Goal: Task Accomplishment & Management: Complete application form

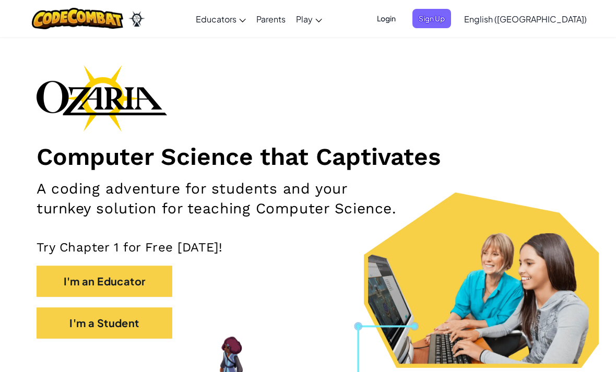
scroll to position [27, 0]
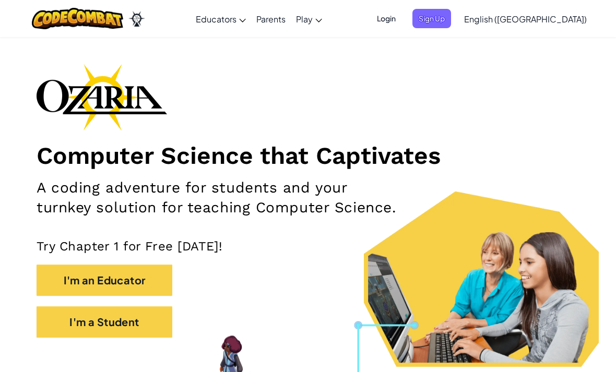
click at [86, 322] on button "I'm a Student" at bounding box center [105, 321] width 136 height 31
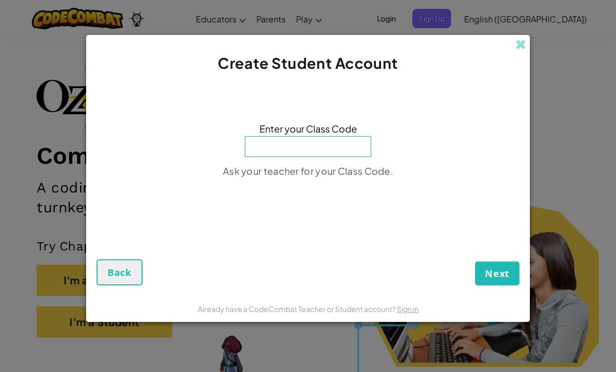
click at [327, 157] on input at bounding box center [308, 146] width 126 height 21
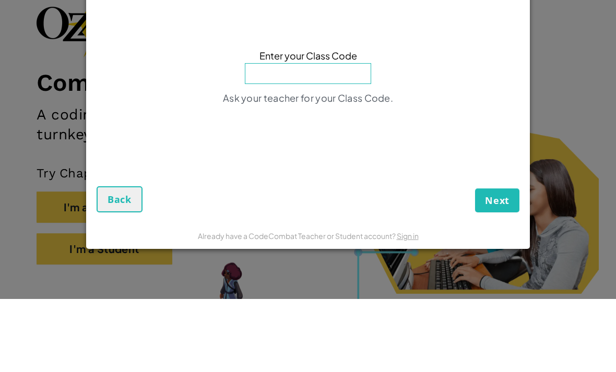
click at [613, 78] on div "Create Student Account Enter your Class Code Ask your teacher for your Class Co…" at bounding box center [308, 186] width 616 height 372
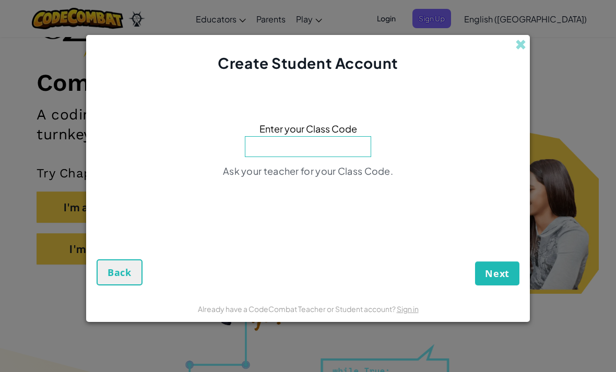
click at [517, 68] on div "Create Student Account" at bounding box center [308, 54] width 444 height 39
click at [525, 50] on span at bounding box center [520, 44] width 11 height 11
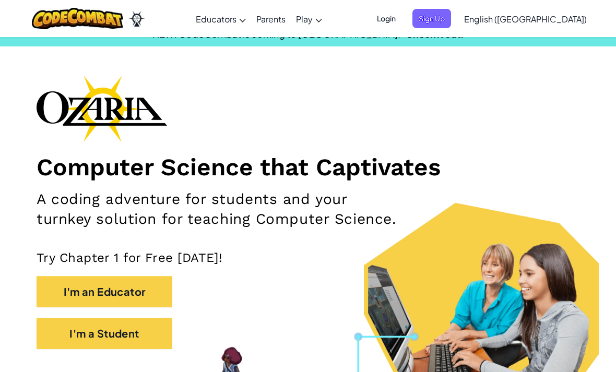
scroll to position [0, 0]
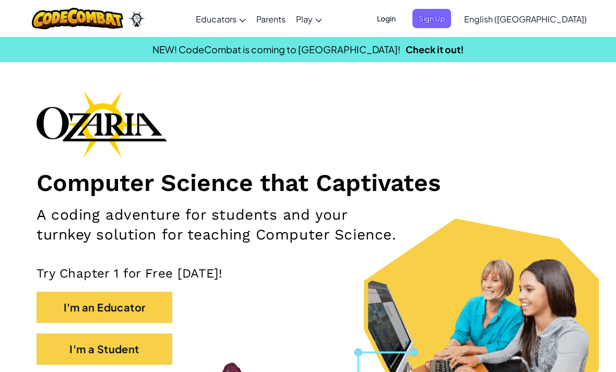
click at [451, 17] on span "Sign Up" at bounding box center [431, 18] width 39 height 19
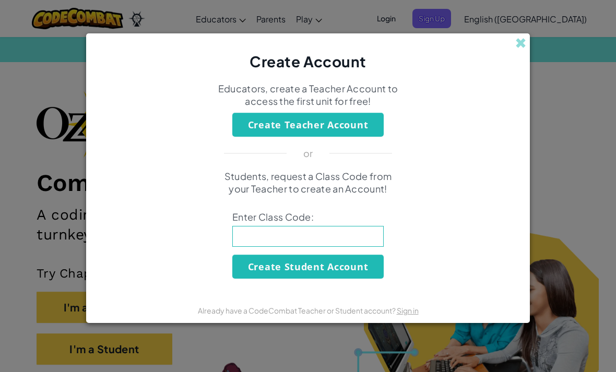
click at [347, 246] on input at bounding box center [307, 236] width 151 height 21
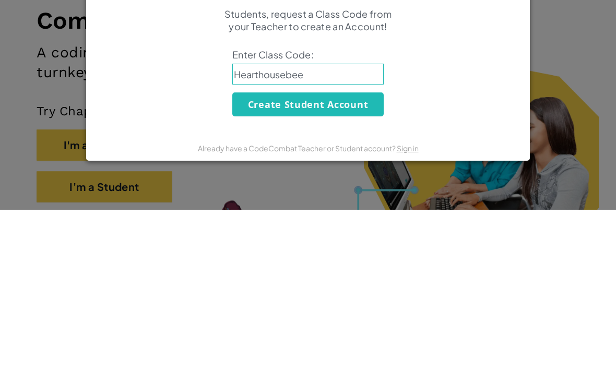
type input "Hearthousebeen"
click at [336, 255] on button "Create Student Account" at bounding box center [307, 267] width 151 height 24
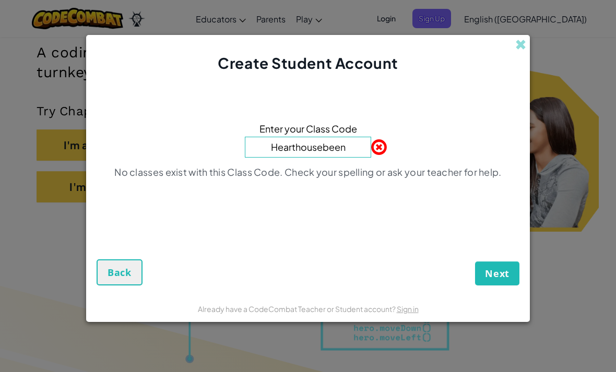
click at [363, 151] on input "Hearthousebeen" at bounding box center [308, 147] width 126 height 21
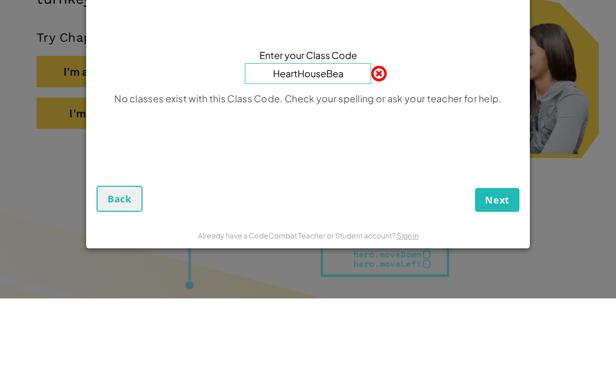
type input "HeartHouseBean"
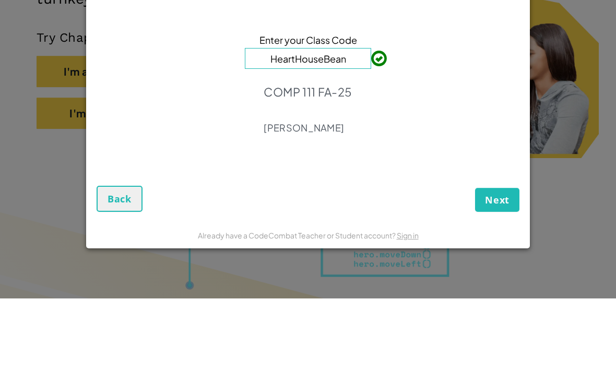
scroll to position [236, 0]
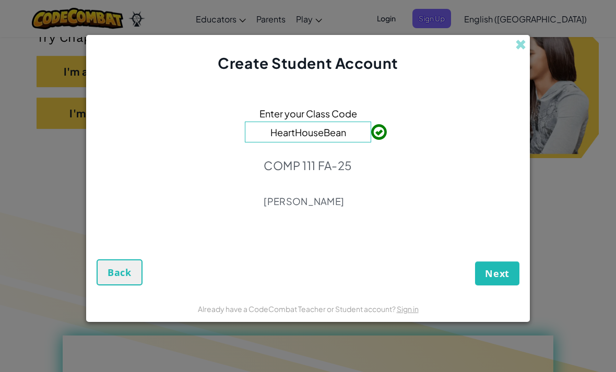
click at [503, 268] on span "Next" at bounding box center [497, 273] width 25 height 13
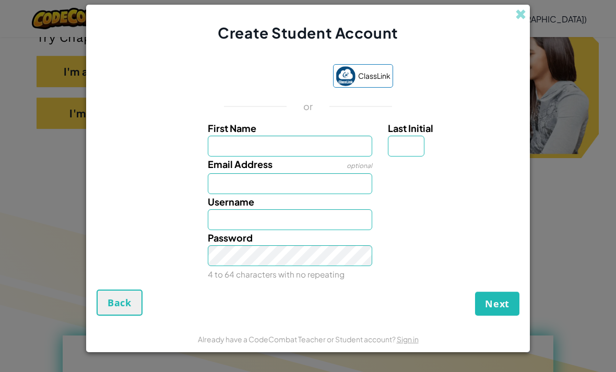
click at [325, 152] on input "First Name" at bounding box center [290, 146] width 165 height 21
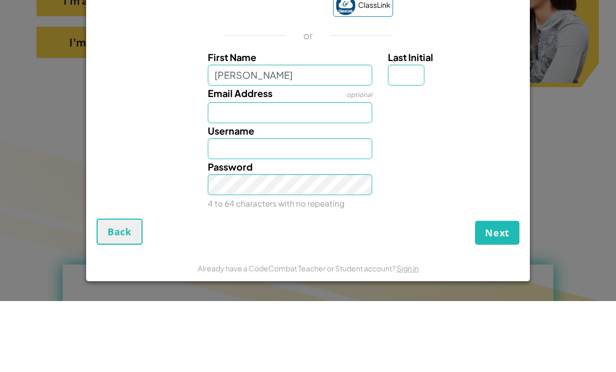
type input "[PERSON_NAME]"
click at [413, 136] on input "Last Initial" at bounding box center [406, 146] width 37 height 21
type input "[PERSON_NAME]"
type input "C"
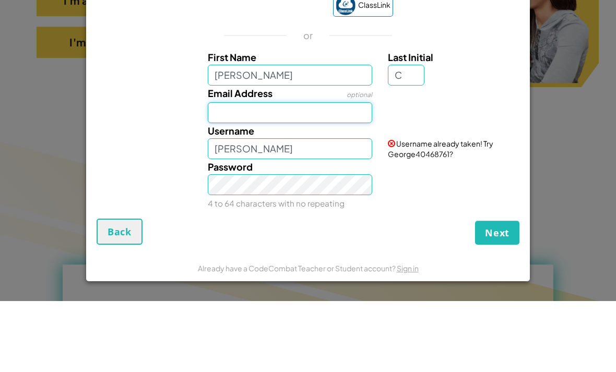
click at [302, 173] on input "Email Address" at bounding box center [290, 183] width 165 height 21
type input "GeorgeC"
type input "[EMAIL_ADDRESS][DOMAIN_NAME]"
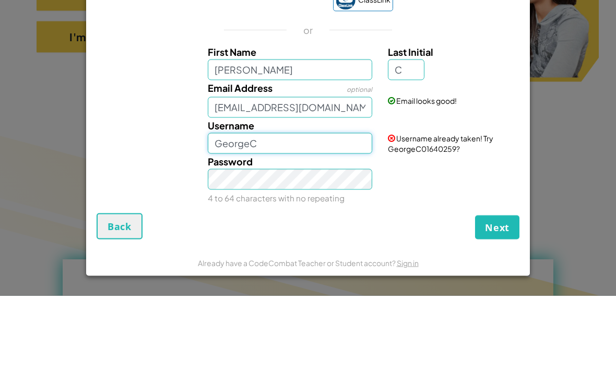
click at [325, 209] on input "GeorgeC" at bounding box center [290, 219] width 165 height 21
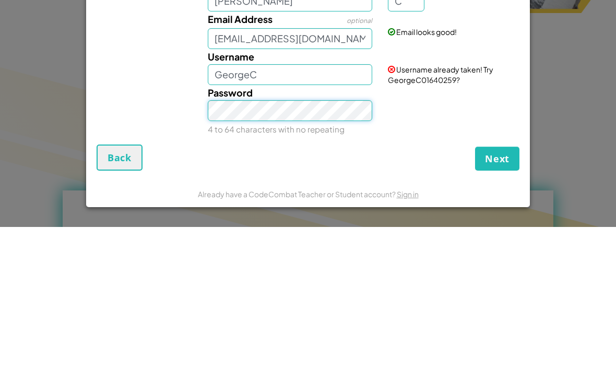
scroll to position [381, 0]
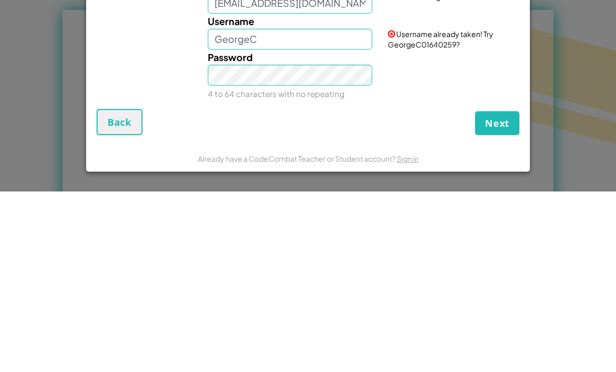
click at [506, 297] on span "Next" at bounding box center [497, 303] width 25 height 13
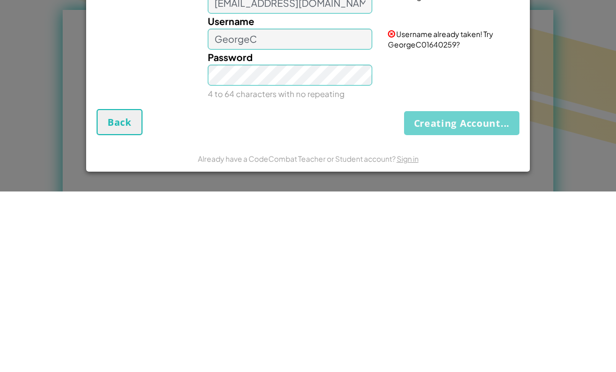
scroll to position [562, 0]
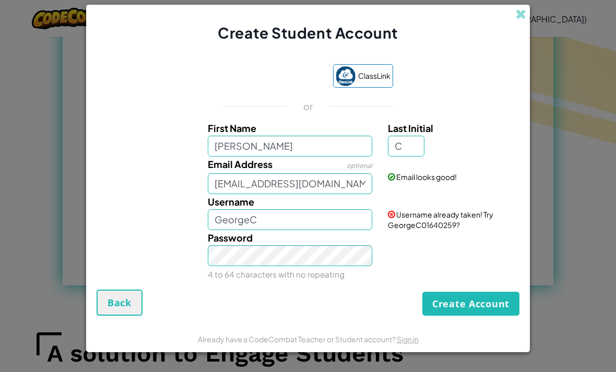
click at [471, 316] on button "Create Account" at bounding box center [470, 304] width 97 height 24
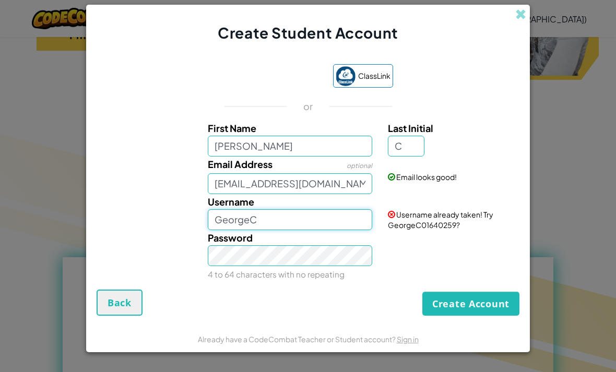
click at [331, 214] on input "GeorgeC" at bounding box center [290, 219] width 165 height 21
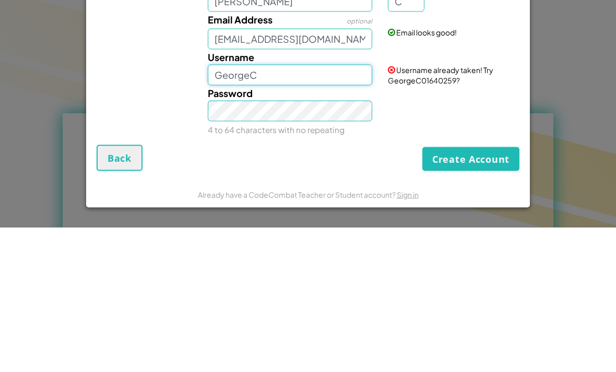
click at [281, 209] on input "GeorgeC" at bounding box center [290, 219] width 165 height 21
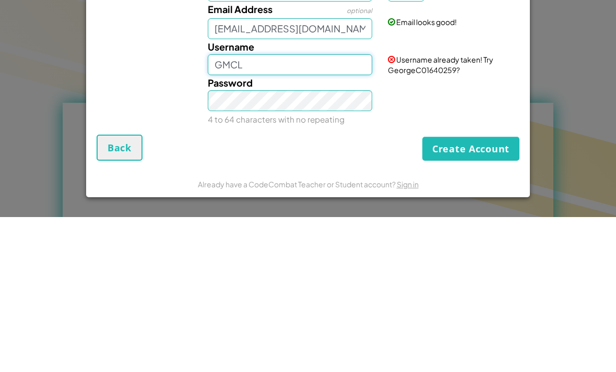
type input "GMCL"
click at [484, 292] on button "Create Account" at bounding box center [470, 304] width 97 height 24
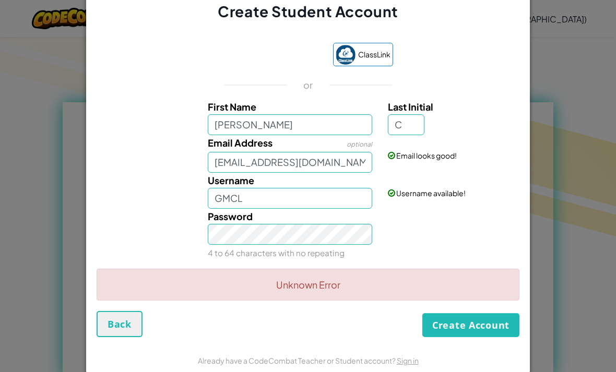
click at [472, 337] on button "Create Account" at bounding box center [470, 325] width 97 height 24
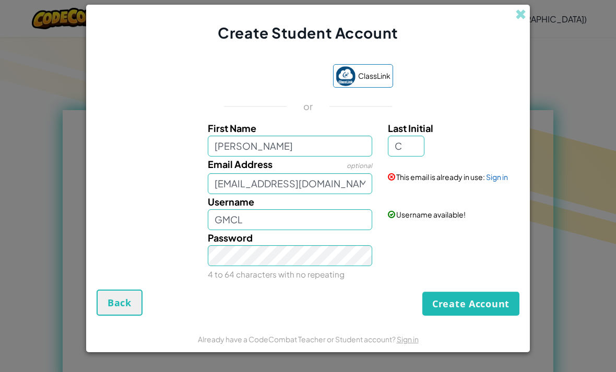
scroll to position [460, 0]
click at [486, 316] on button "Create Account" at bounding box center [470, 304] width 97 height 24
click at [496, 194] on div "Email Address optional [EMAIL_ADDRESS][DOMAIN_NAME] This email is already in us…" at bounding box center [307, 176] width 433 height 38
click at [497, 182] on div "This email is already in use: Sign in" at bounding box center [452, 170] width 145 height 26
click at [499, 182] on link "Sign in" at bounding box center [497, 176] width 22 height 9
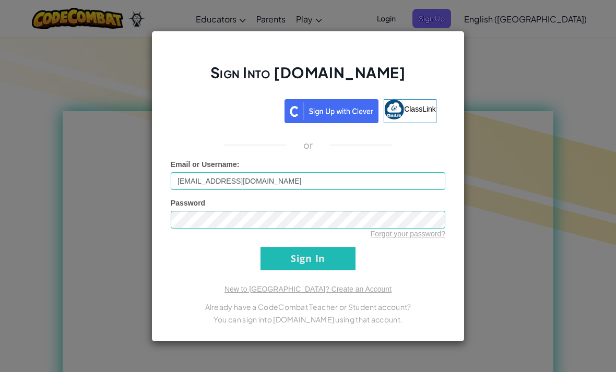
click at [328, 270] on input "Sign In" at bounding box center [307, 258] width 95 height 23
